Goal: Navigation & Orientation: Find specific page/section

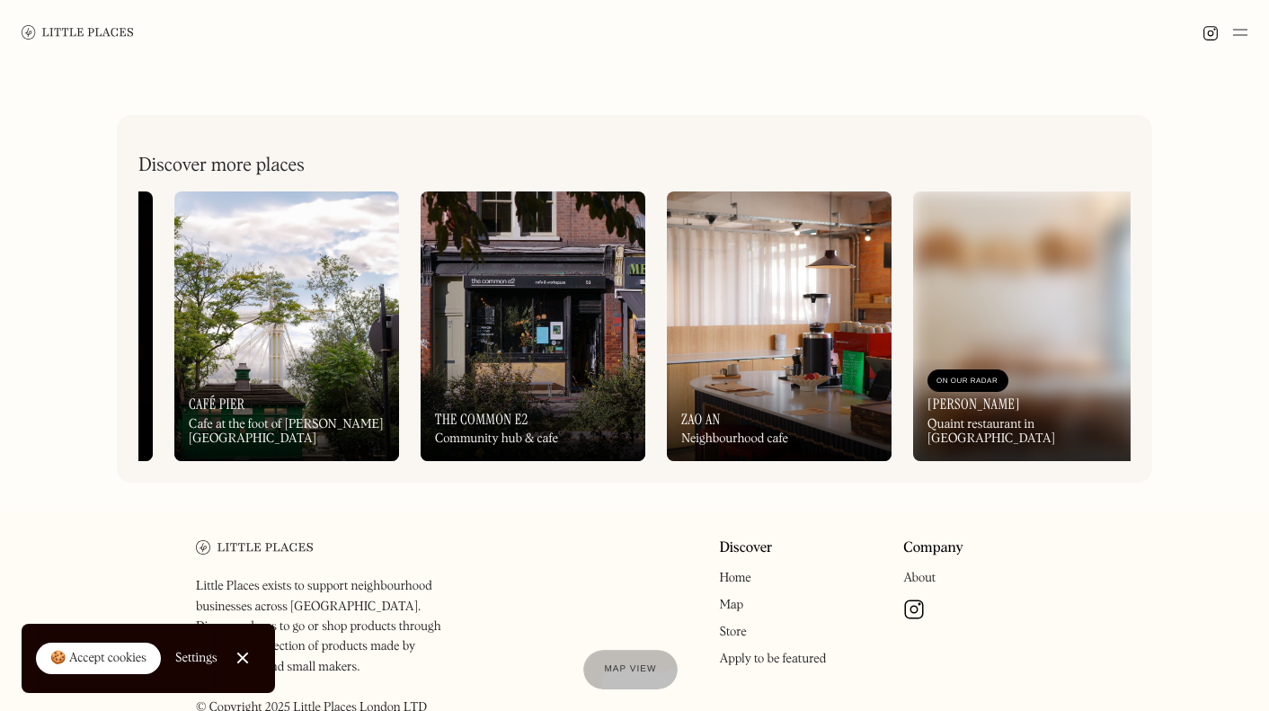
scroll to position [0, 1375]
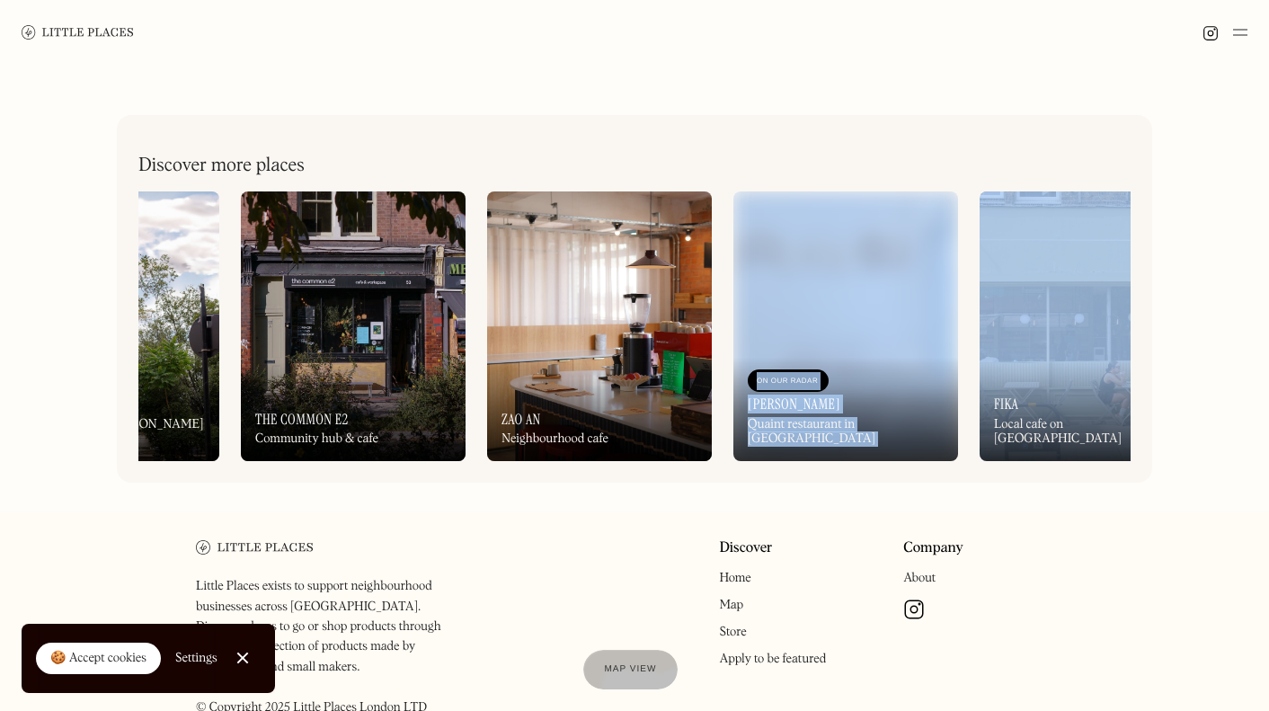
drag, startPoint x: 932, startPoint y: 476, endPoint x: 1037, endPoint y: 474, distance: 105.2
click at [1037, 474] on div "Discover more places On Our Radar Cafe Petiole A (mostly) vegan cafe On Our Rad…" at bounding box center [634, 299] width 1035 height 368
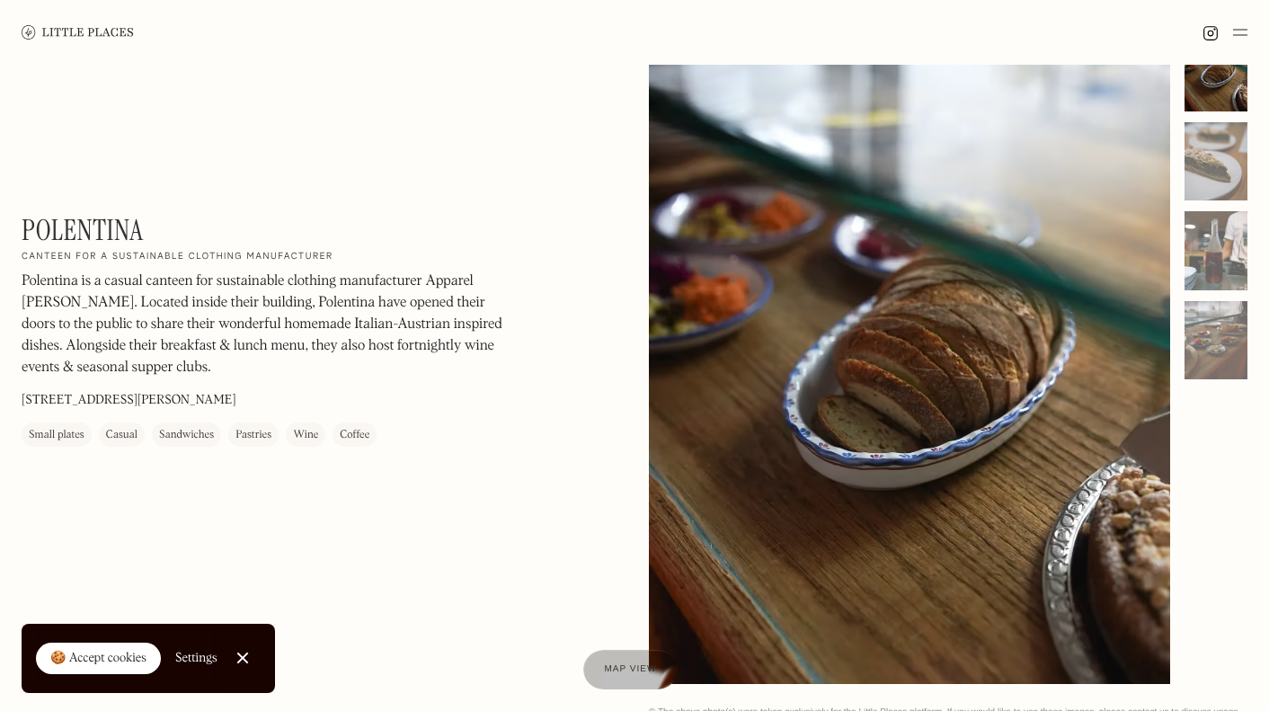
scroll to position [0, 0]
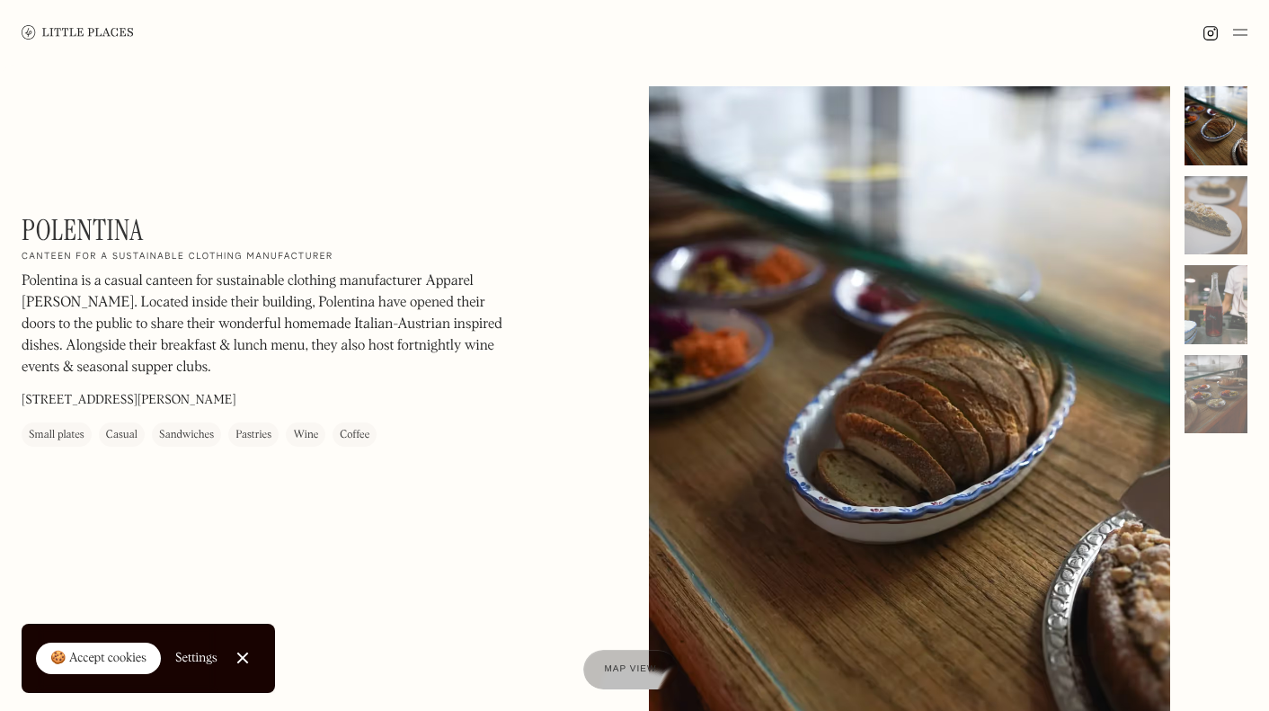
click at [90, 240] on h1 "Polentina" at bounding box center [82, 230] width 121 height 34
click at [34, 24] on link at bounding box center [78, 32] width 112 height 65
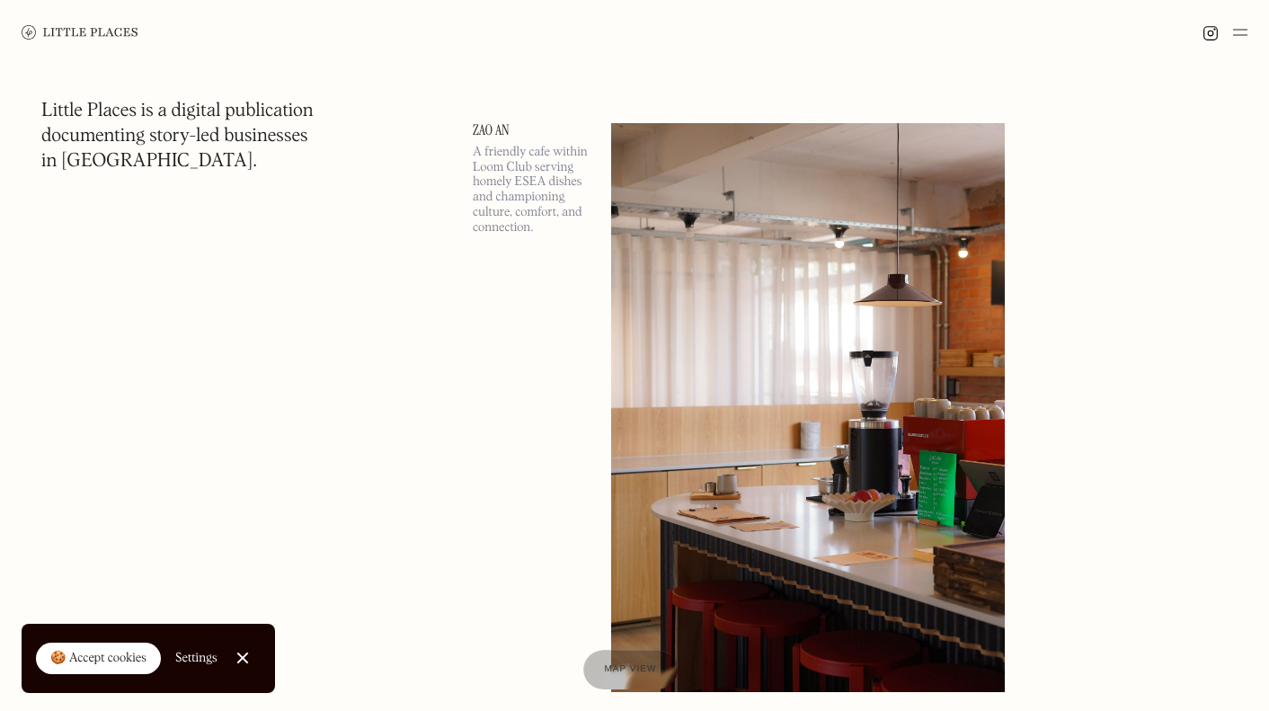
scroll to position [449, 0]
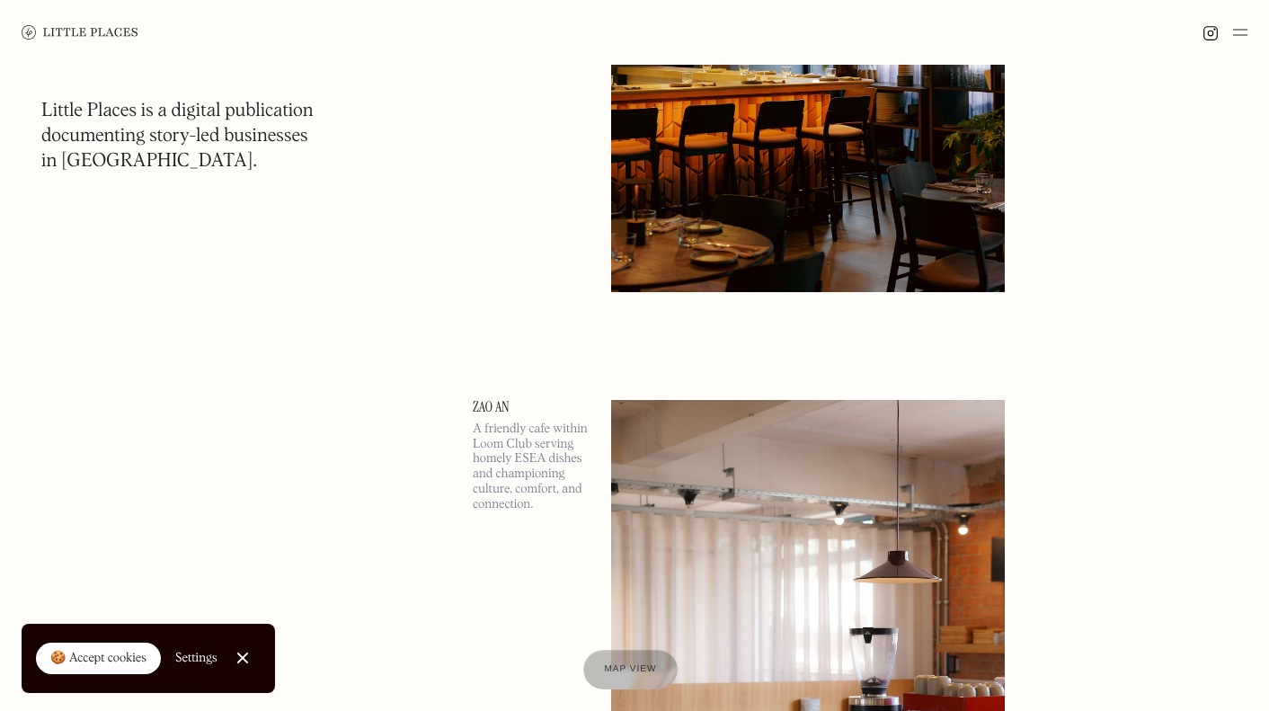
click at [1247, 31] on img at bounding box center [1240, 33] width 14 height 22
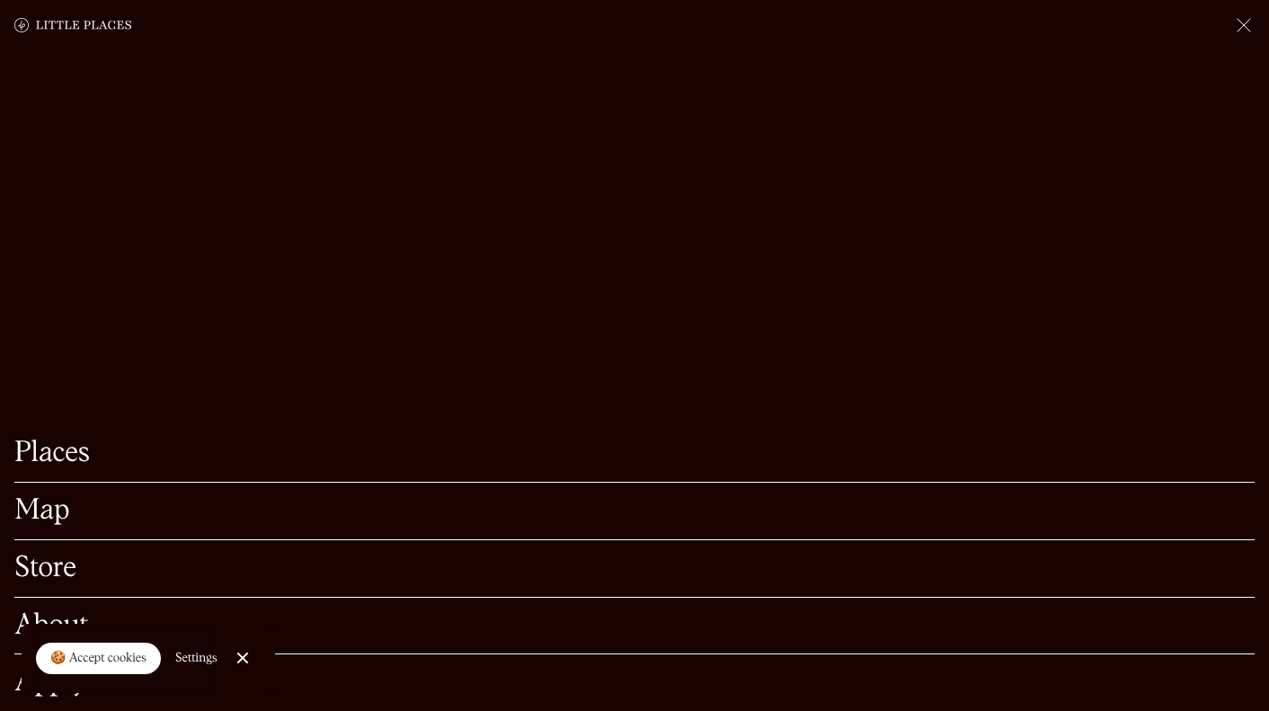
click at [53, 497] on link "Map" at bounding box center [634, 511] width 1240 height 28
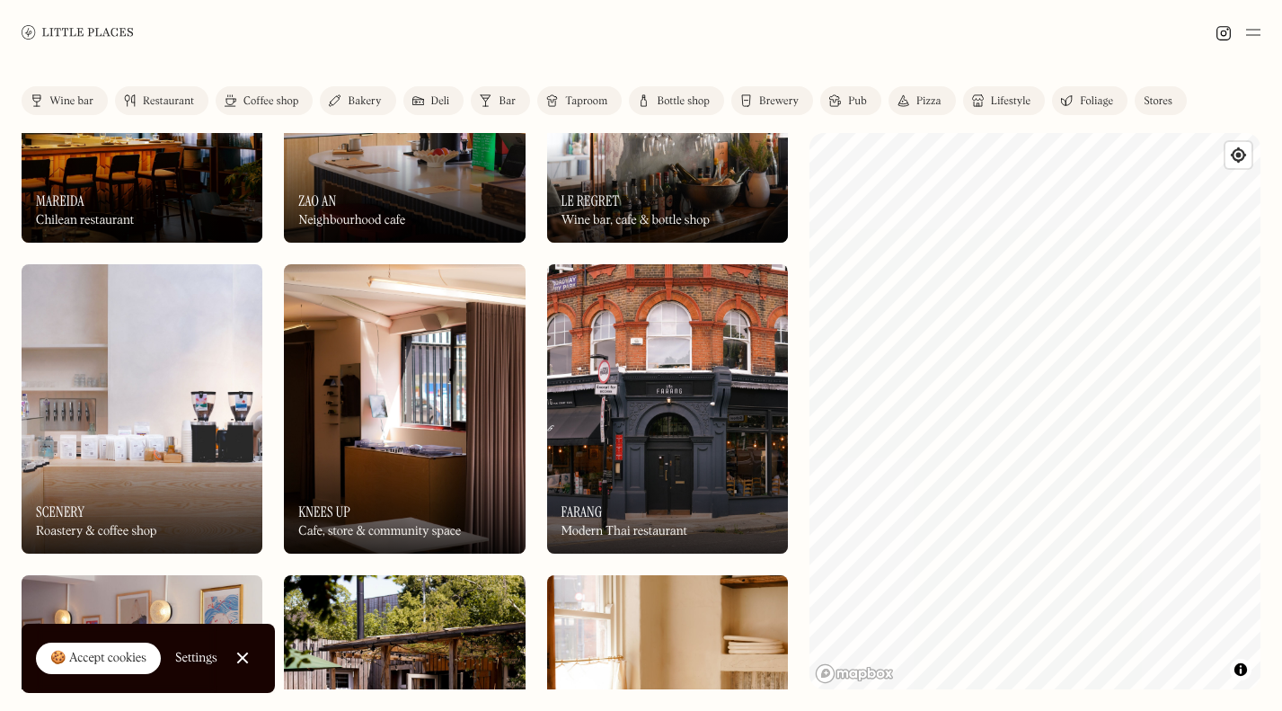
scroll to position [449, 0]
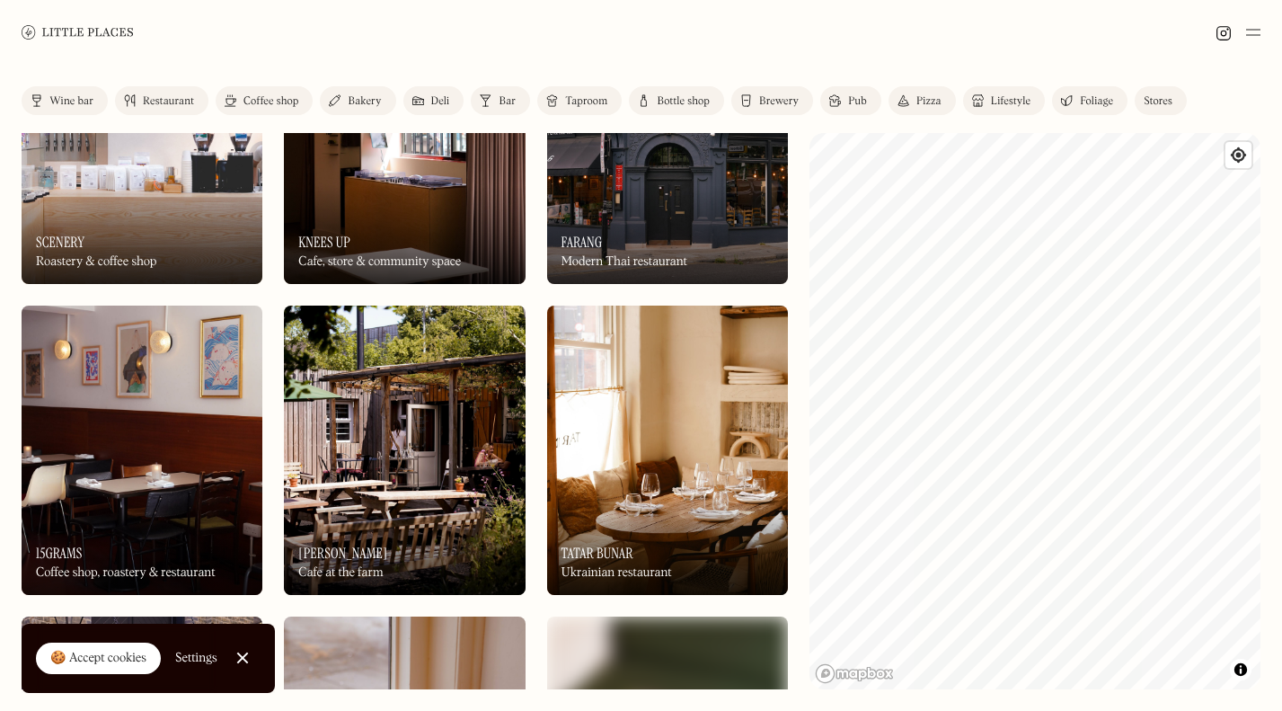
click at [173, 104] on div "Restaurant" at bounding box center [168, 101] width 51 height 11
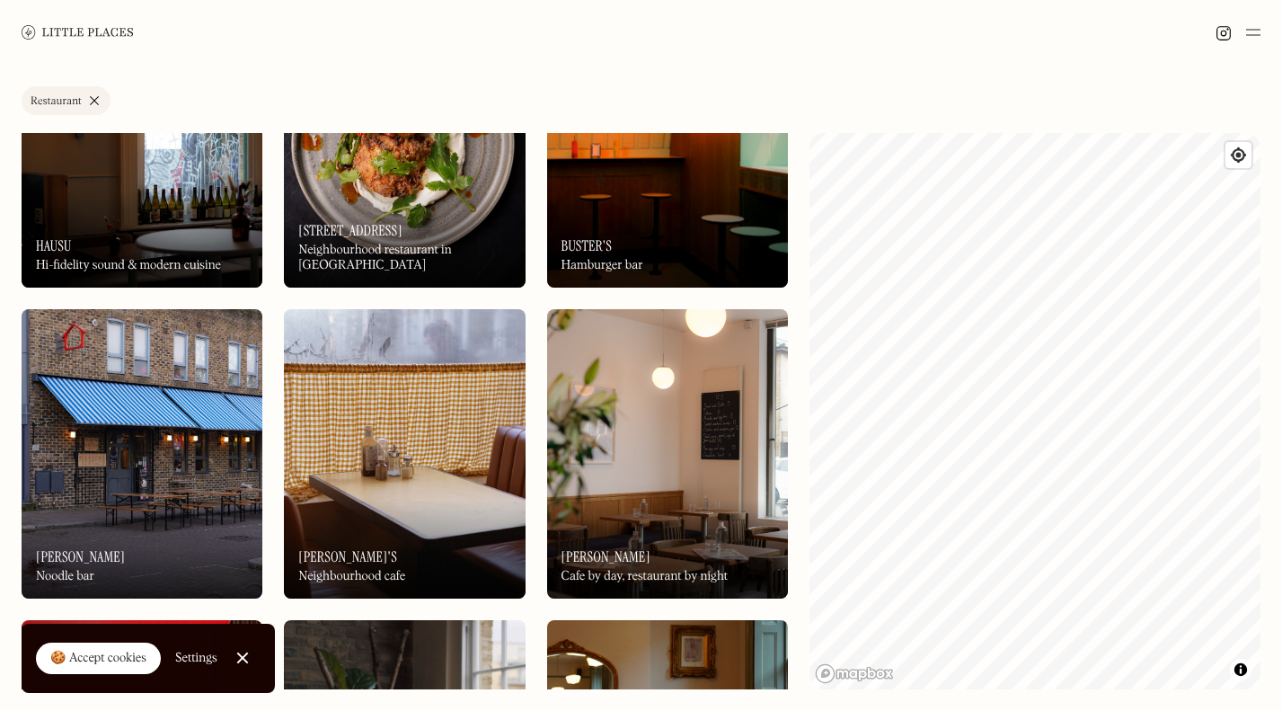
scroll to position [1708, 0]
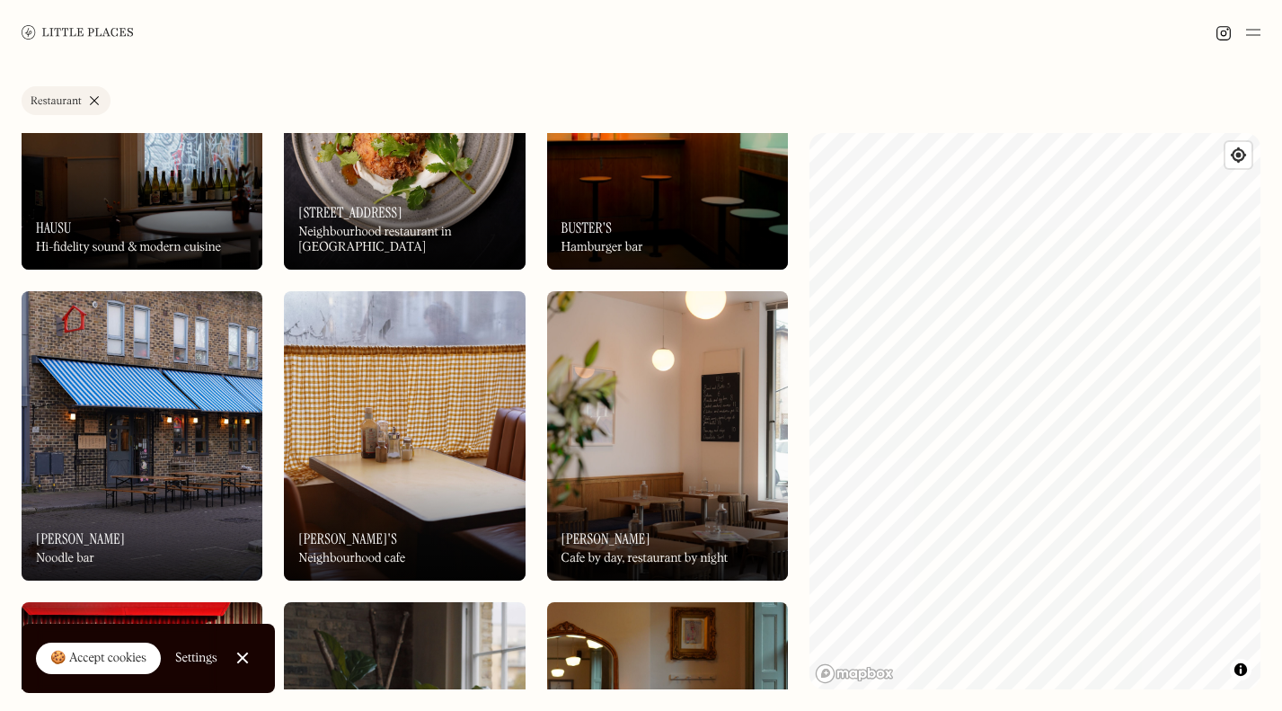
click at [244, 648] on link "Close Cookie Popup" at bounding box center [243, 658] width 36 height 36
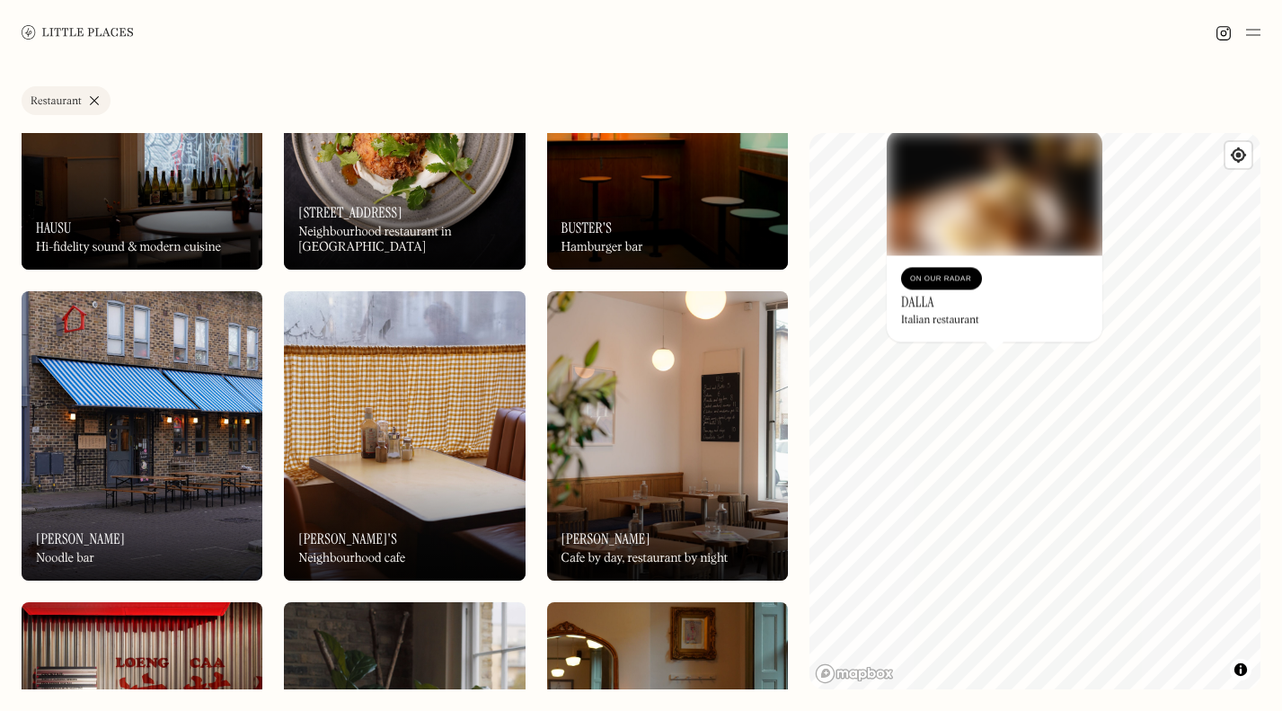
click at [993, 319] on div "© Mapbox © OpenStreetMap Improve this map On Our Radar Dalla Italian restaurant…" at bounding box center [1035, 411] width 451 height 556
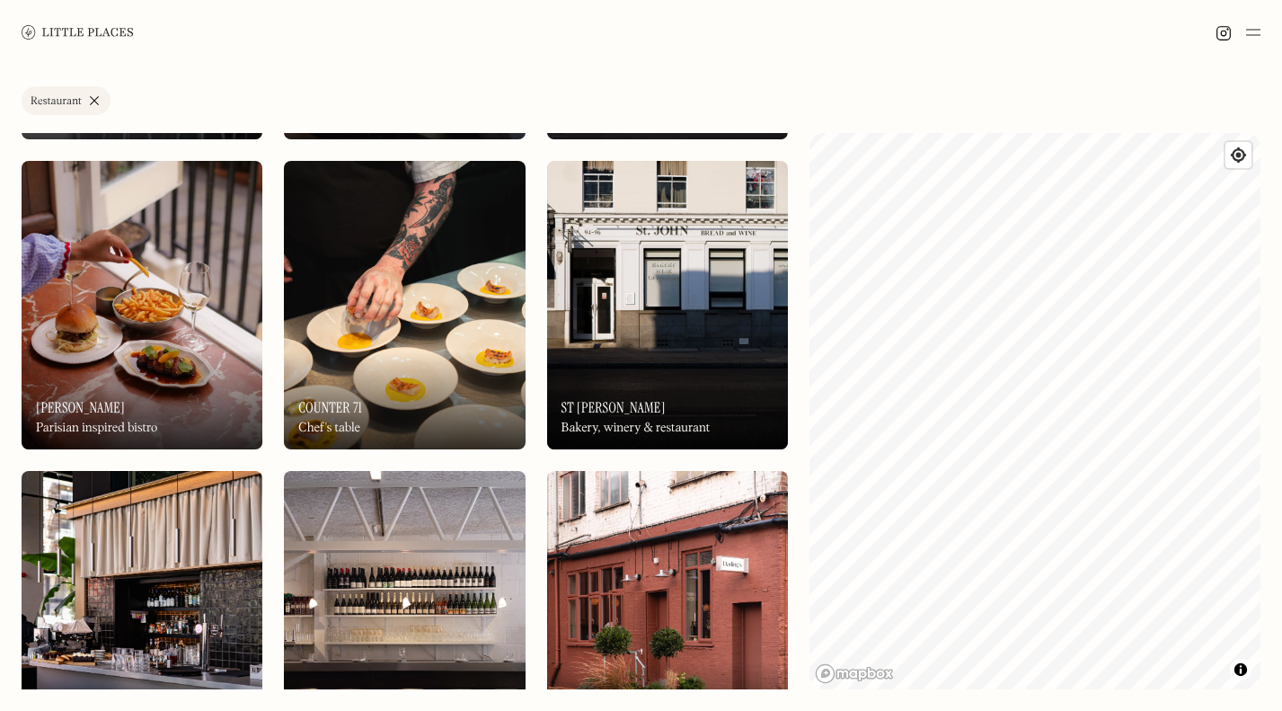
scroll to position [3235, 0]
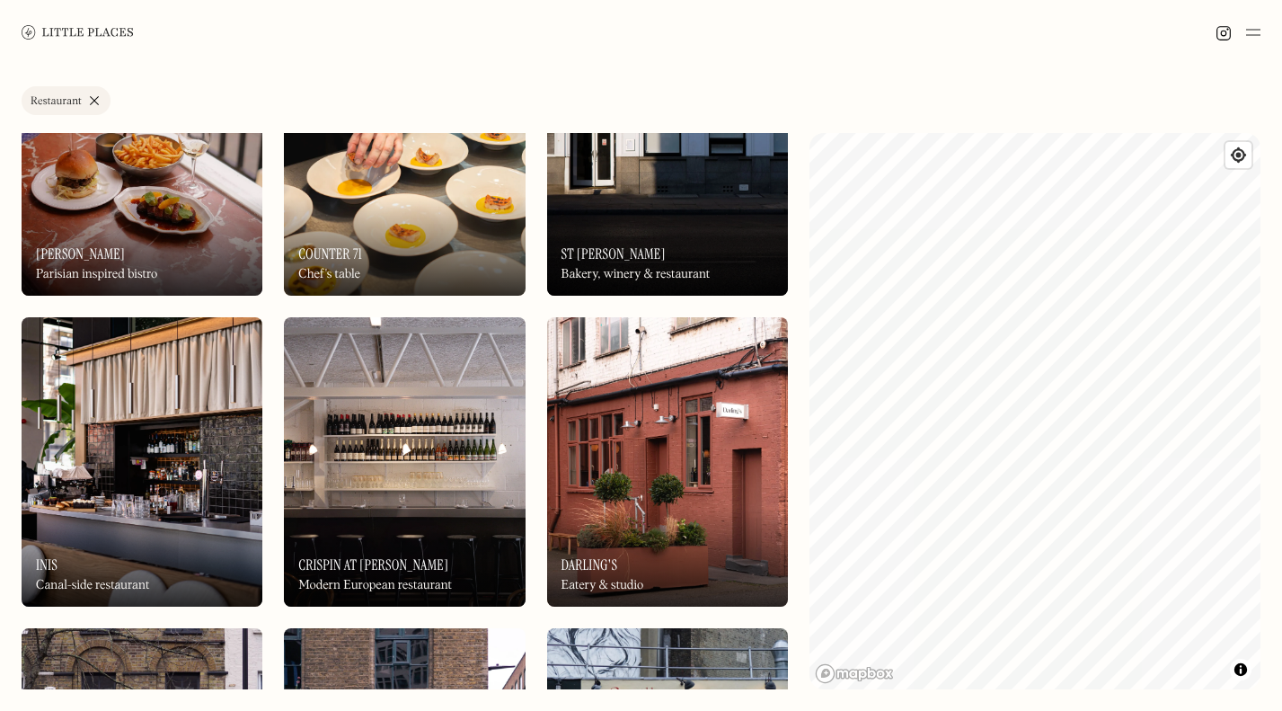
click at [636, 466] on img at bounding box center [667, 461] width 241 height 289
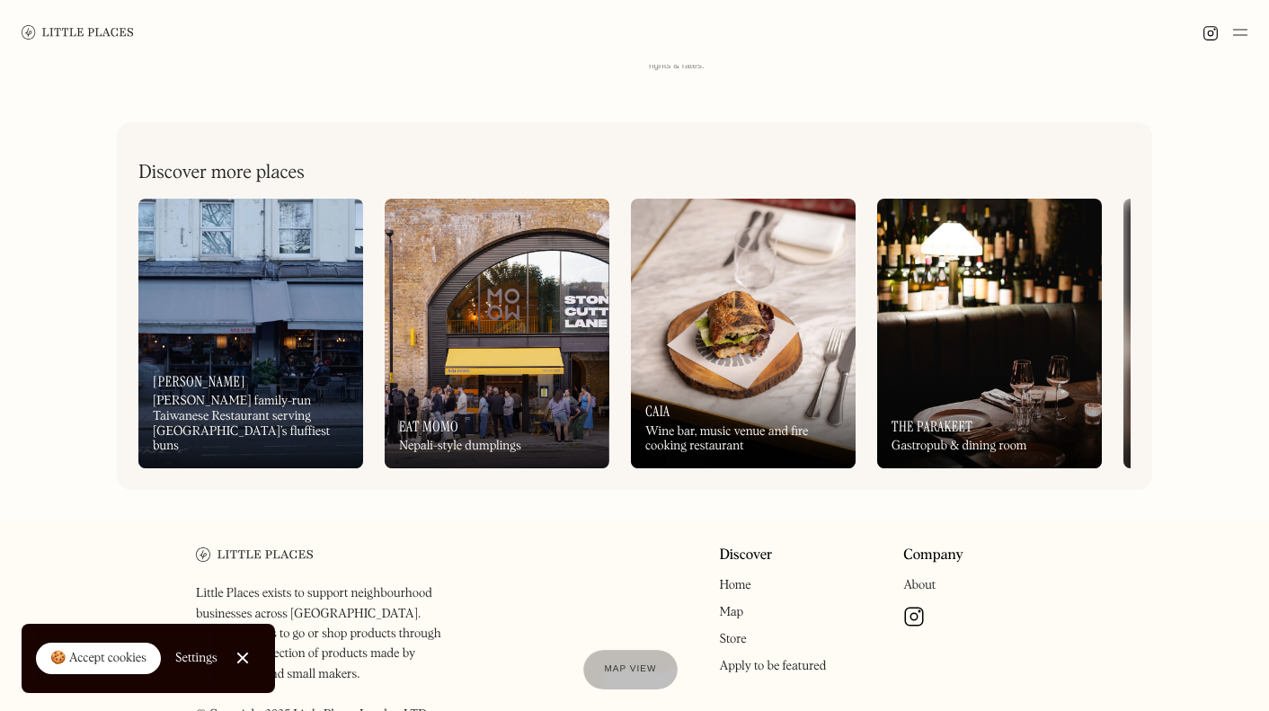
scroll to position [180, 0]
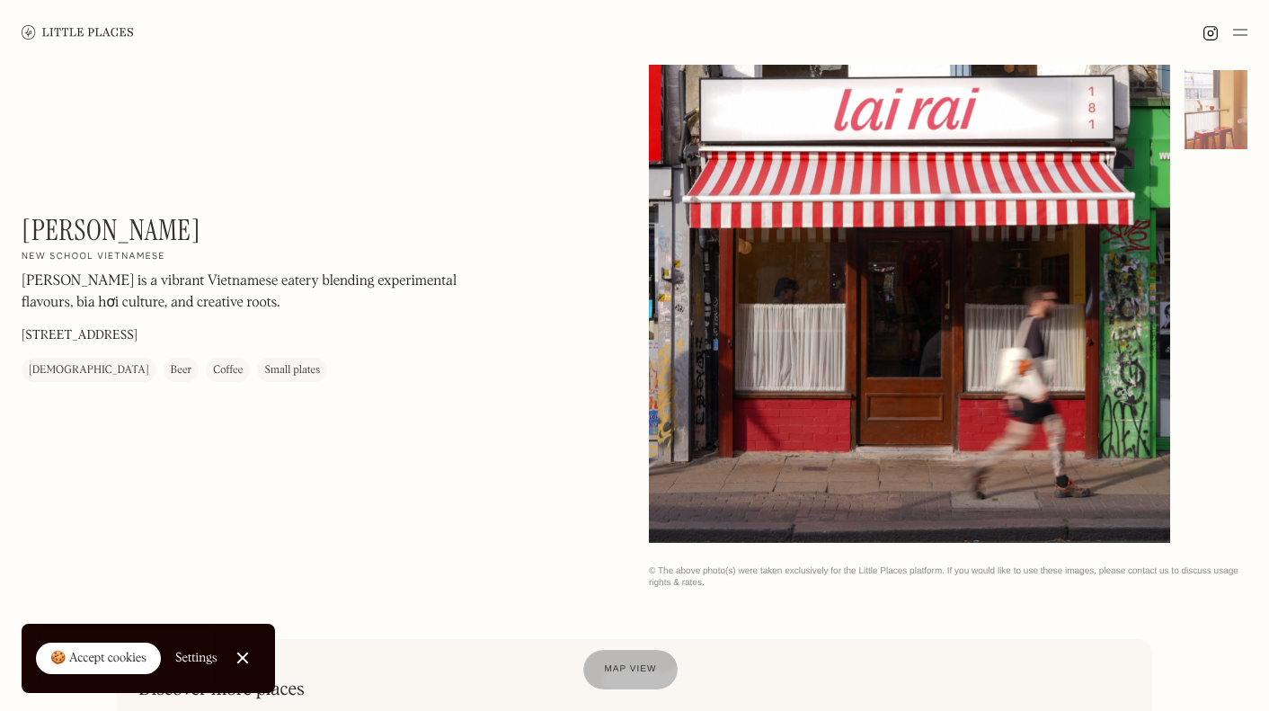
scroll to position [270, 0]
